Goal: Information Seeking & Learning: Learn about a topic

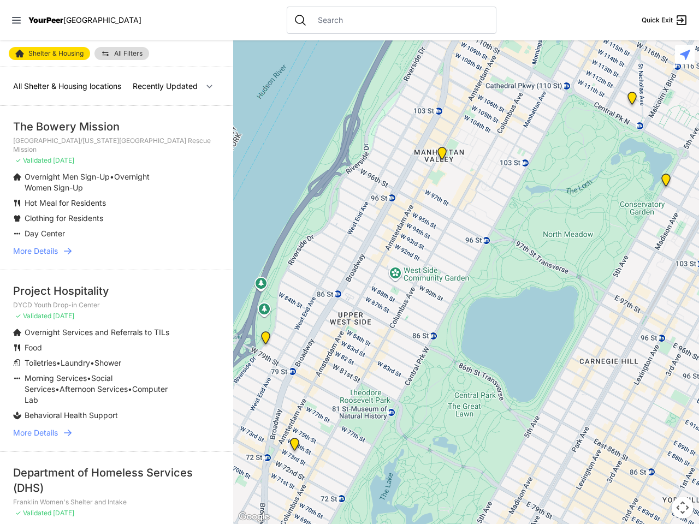
click at [16, 20] on icon at bounding box center [16, 20] width 9 height 7
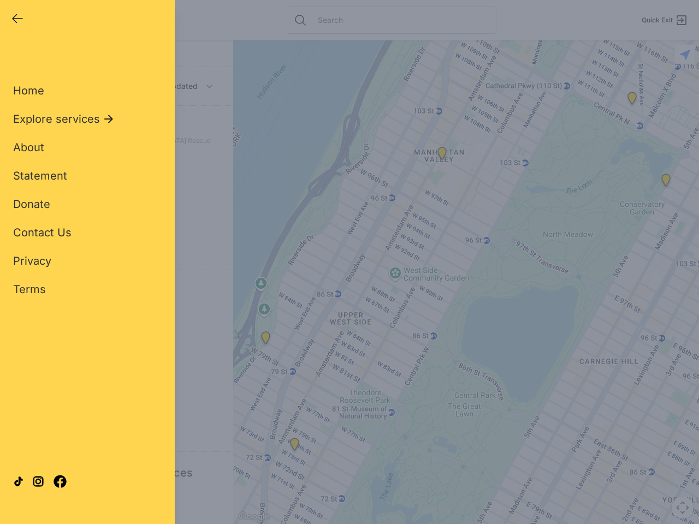
click at [466, 282] on div "Close panel YourPeer [GEOGRAPHIC_DATA] Quick Exit Single Adult Families Soup Ki…" at bounding box center [349, 262] width 699 height 524
click at [265, 340] on div "Close panel YourPeer [GEOGRAPHIC_DATA] Quick Exit Single Adult Families Soup Ki…" at bounding box center [349, 262] width 699 height 524
click at [294, 446] on div "Close panel YourPeer [GEOGRAPHIC_DATA] Quick Exit Single Adult Families Soup Ki…" at bounding box center [349, 262] width 699 height 524
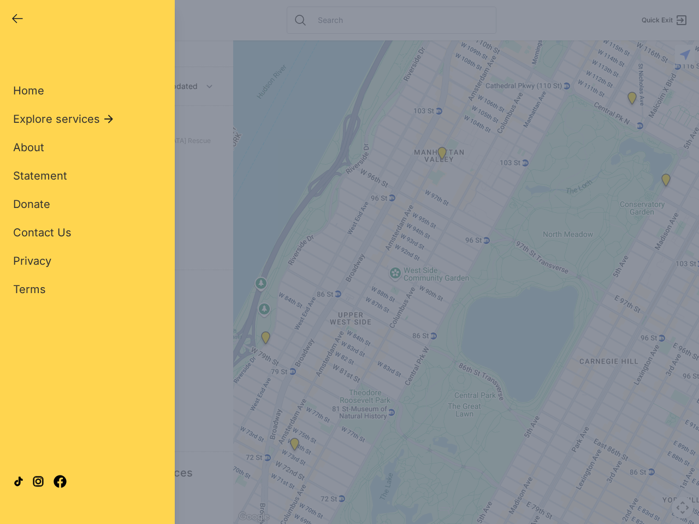
click at [442, 156] on div "Close panel YourPeer [GEOGRAPHIC_DATA] Quick Exit Single Adult Families Soup Ki…" at bounding box center [349, 262] width 699 height 524
click at [665, 182] on div "Close panel YourPeer [GEOGRAPHIC_DATA] Quick Exit Single Adult Families Soup Ki…" at bounding box center [349, 262] width 699 height 524
click at [632, 100] on div "Close panel YourPeer [GEOGRAPHIC_DATA] Quick Exit Single Adult Families Soup Ki…" at bounding box center [349, 262] width 699 height 524
click at [682, 508] on div "Close panel YourPeer [GEOGRAPHIC_DATA] Quick Exit Single Adult Families Soup Ki…" at bounding box center [349, 262] width 699 height 524
